Goal: Navigation & Orientation: Find specific page/section

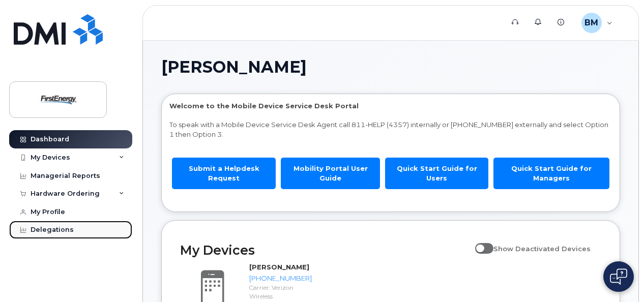
click at [53, 230] on div "Delegations" at bounding box center [52, 230] width 43 height 8
click at [50, 231] on div "Delegations" at bounding box center [52, 230] width 43 height 8
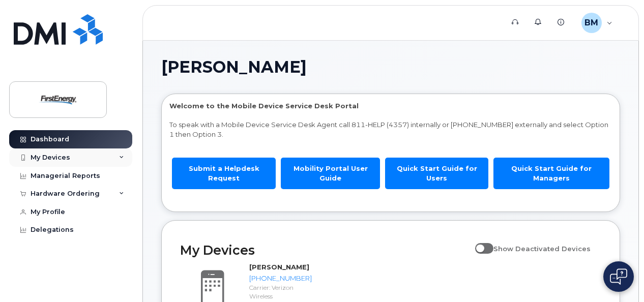
click at [123, 157] on icon at bounding box center [121, 157] width 5 height 5
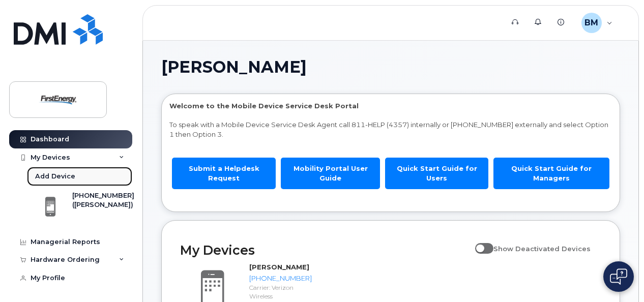
click at [55, 174] on div "Add Device" at bounding box center [55, 176] width 40 height 9
click at [57, 174] on div "Add Device" at bounding box center [55, 176] width 40 height 9
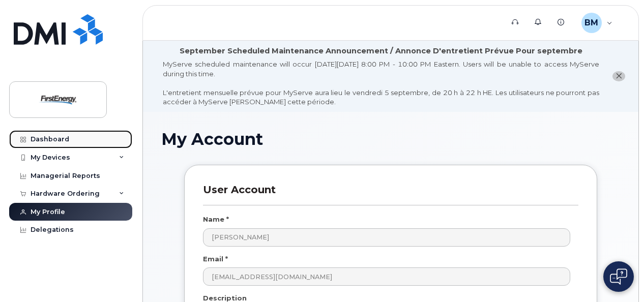
click at [53, 138] on div "Dashboard" at bounding box center [50, 139] width 39 height 8
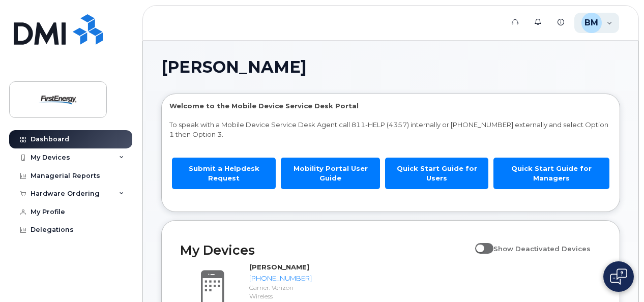
click at [608, 23] on div "BM Brian Moore Employee" at bounding box center [597, 23] width 45 height 20
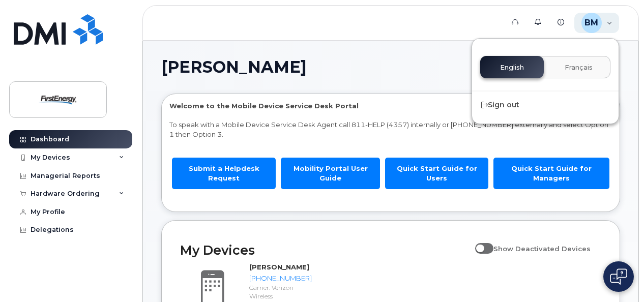
click at [608, 23] on div "BM Brian Moore Employee" at bounding box center [597, 23] width 45 height 20
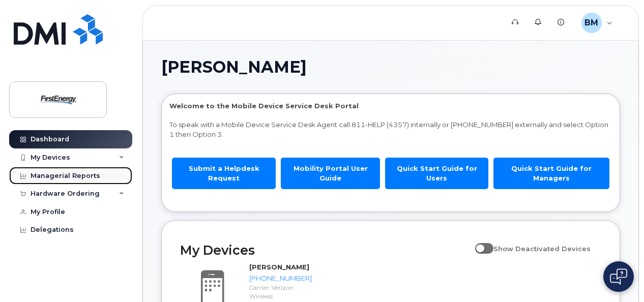
click at [44, 174] on div "Managerial Reports" at bounding box center [66, 176] width 70 height 8
